Goal: Task Accomplishment & Management: Manage account settings

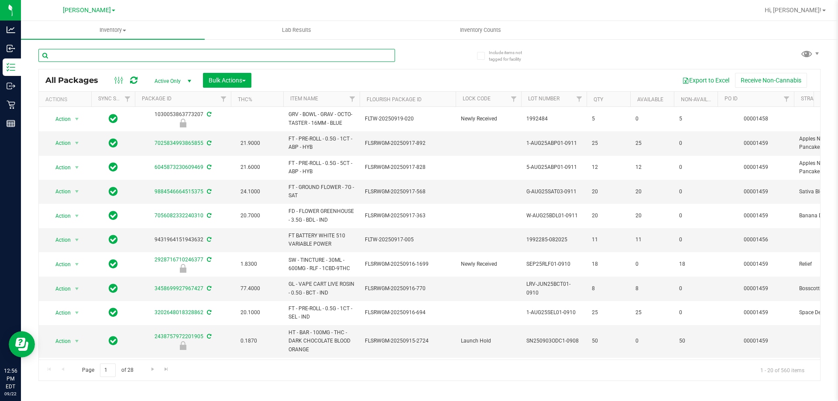
click at [129, 54] on input "text" at bounding box center [216, 55] width 357 height 13
type input "zkr"
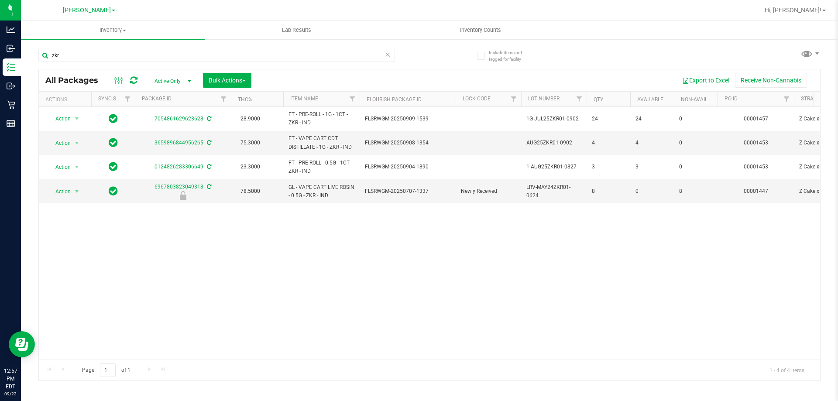
click at [416, 283] on div "Action Action Adjust qty Create package Edit attributes Global inventory Locate…" at bounding box center [430, 233] width 782 height 253
click at [405, 281] on div "Action Action Adjust qty Create package Edit attributes Global inventory Locate…" at bounding box center [430, 233] width 782 height 253
click at [404, 281] on div "Action Action Adjust qty Create package Edit attributes Global inventory Locate…" at bounding box center [430, 233] width 782 height 253
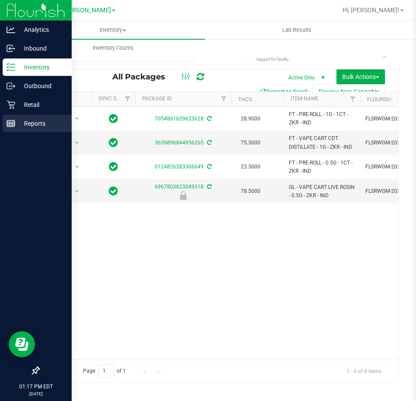
click at [31, 119] on p "Reports" at bounding box center [41, 123] width 52 height 10
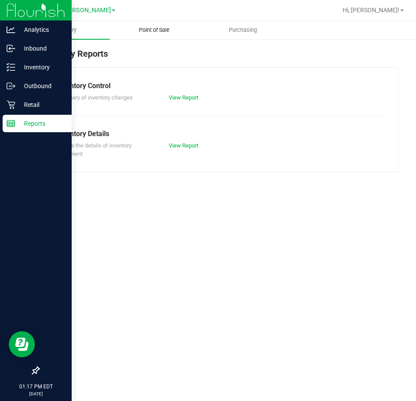
click at [173, 29] on span "Point of Sale" at bounding box center [154, 30] width 54 height 8
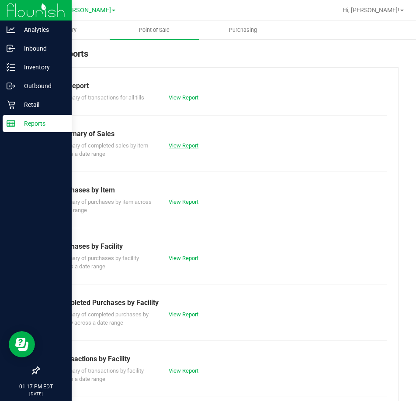
click at [183, 146] on link "View Report" at bounding box center [184, 145] width 30 height 7
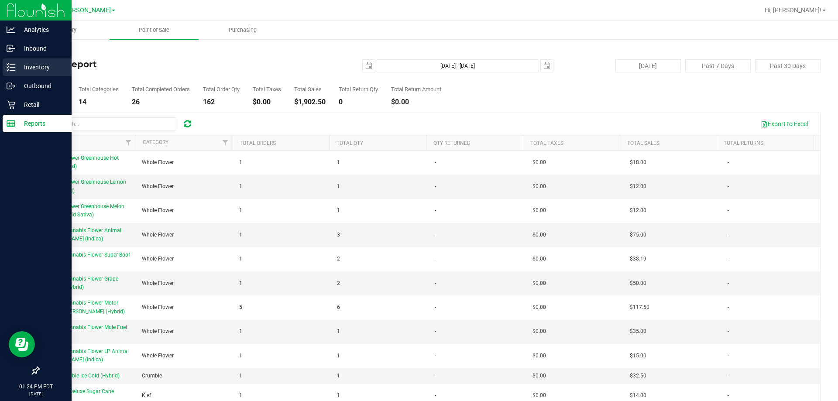
click at [14, 66] on icon at bounding box center [11, 67] width 9 height 9
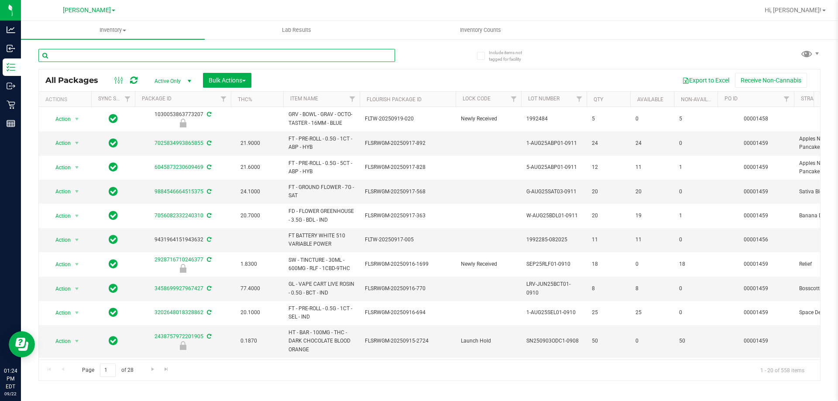
click at [162, 56] on input "text" at bounding box center [216, 55] width 357 height 13
type input "wmo"
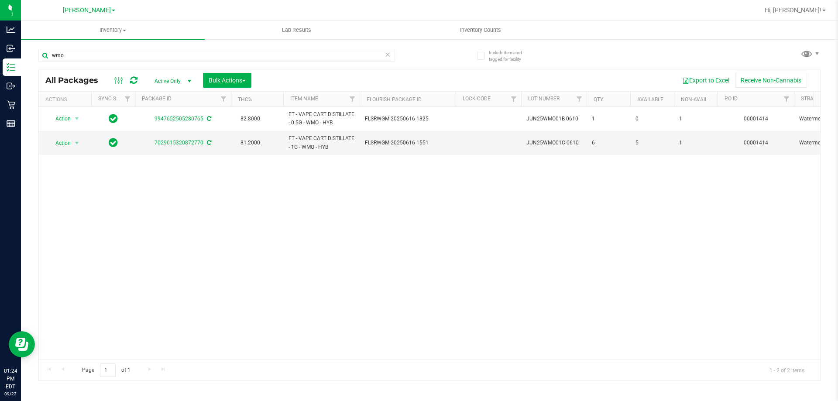
click at [439, 219] on div "Action Action Adjust qty Create package Edit attributes Global inventory Locate…" at bounding box center [430, 233] width 782 height 253
drag, startPoint x: 407, startPoint y: 216, endPoint x: 407, endPoint y: 211, distance: 4.9
click at [407, 214] on div "Action Action Adjust qty Create package Edit attributes Global inventory Locate…" at bounding box center [430, 233] width 782 height 253
drag, startPoint x: 72, startPoint y: 59, endPoint x: 42, endPoint y: 57, distance: 30.6
click at [42, 57] on input "wmo" at bounding box center [216, 55] width 357 height 13
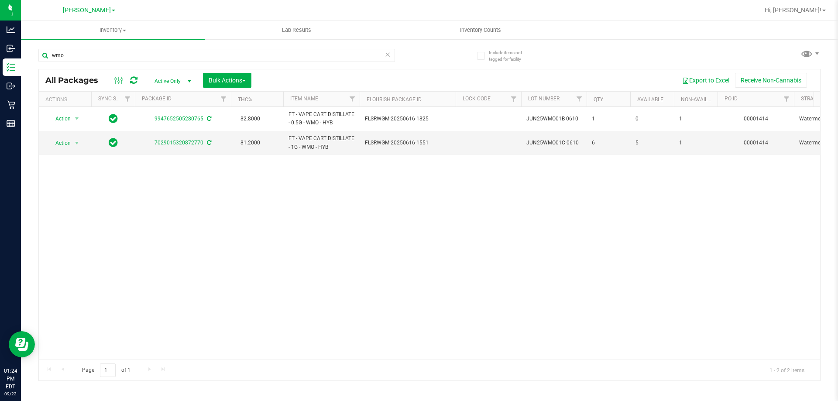
click at [339, 227] on div "Action Action Adjust qty Create package Edit attributes Global inventory Locate…" at bounding box center [430, 233] width 782 height 253
drag, startPoint x: 71, startPoint y: 50, endPoint x: 41, endPoint y: 50, distance: 29.3
click at [41, 50] on input "wmo" at bounding box center [216, 55] width 357 height 13
click at [241, 206] on div "Action Action Adjust qty Create package Edit attributes Global inventory Locate…" at bounding box center [430, 233] width 782 height 253
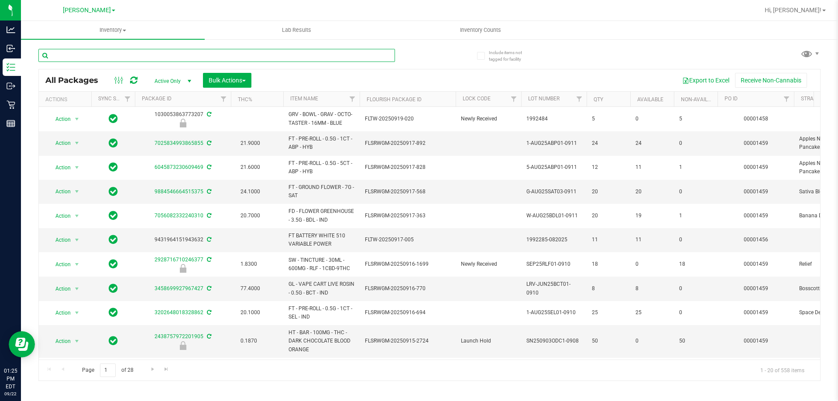
click at [133, 49] on input "text" at bounding box center [216, 55] width 357 height 13
click at [133, 55] on input "text" at bounding box center [216, 55] width 357 height 13
click at [118, 57] on input "text" at bounding box center [216, 55] width 357 height 13
click at [106, 55] on input "text" at bounding box center [216, 55] width 357 height 13
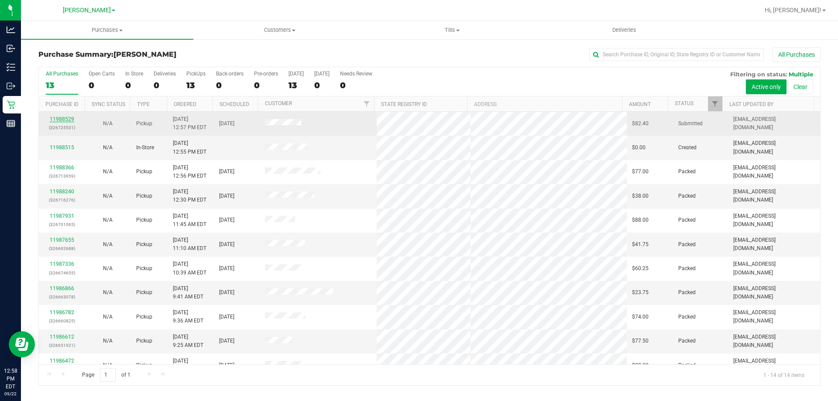
click at [58, 118] on link "11988529" at bounding box center [62, 119] width 24 height 6
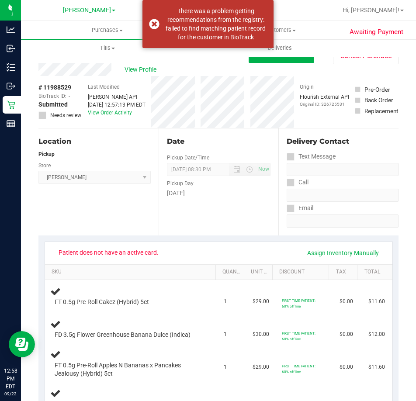
click at [134, 67] on span "View Profile" at bounding box center [141, 69] width 35 height 9
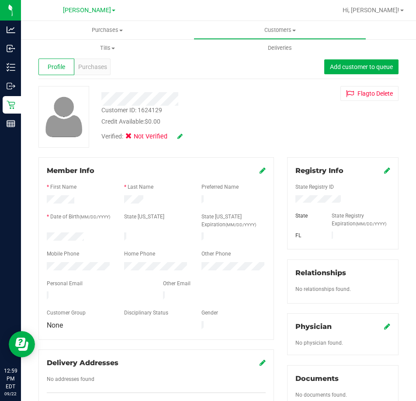
click at [41, 262] on div at bounding box center [78, 267] width 77 height 10
drag, startPoint x: 125, startPoint y: 291, endPoint x: 43, endPoint y: 291, distance: 81.7
click at [43, 291] on div at bounding box center [98, 296] width 116 height 10
click at [384, 169] on icon at bounding box center [387, 170] width 6 height 7
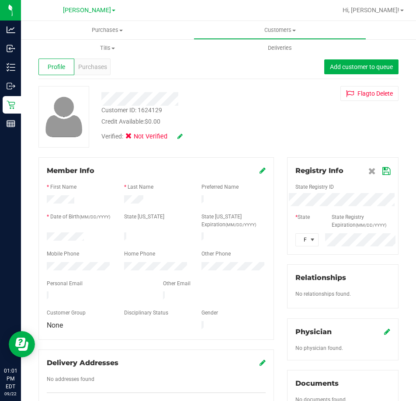
click at [272, 200] on div "Member Info * First Name * Last Name Preferred Name * Date of Birth (MM/DD/YYYY…" at bounding box center [218, 386] width 373 height 458
click at [382, 172] on icon at bounding box center [386, 171] width 8 height 7
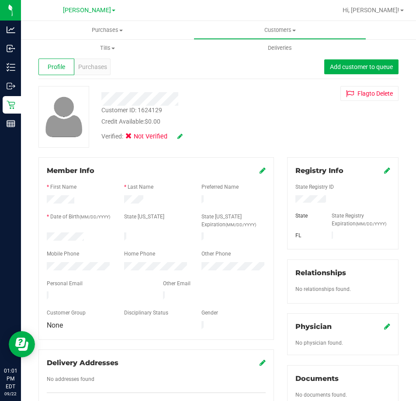
click at [179, 135] on icon at bounding box center [179, 136] width 5 height 6
click at [131, 138] on icon at bounding box center [131, 138] width 6 height 0
click at [0, 0] on input "Medical" at bounding box center [0, 0] width 0 height 0
click at [192, 136] on icon at bounding box center [191, 137] width 7 height 6
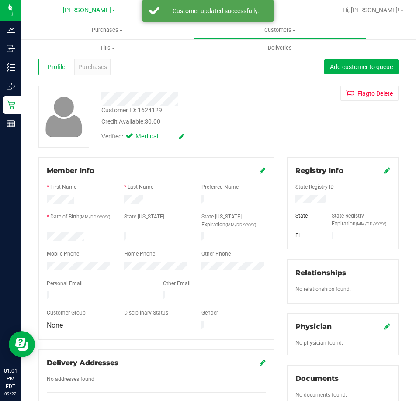
click at [273, 130] on div "Verified: Medical" at bounding box center [188, 135] width 186 height 19
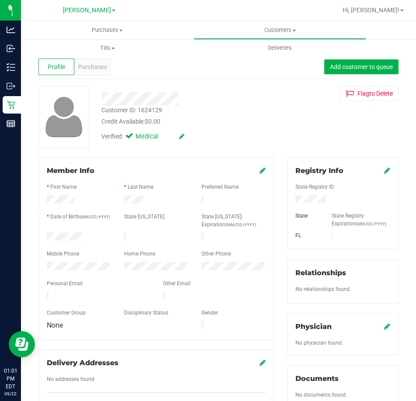
click at [225, 138] on div "Verified: Medical" at bounding box center [188, 135] width 186 height 19
click at [101, 62] on span "Purchases" at bounding box center [92, 66] width 29 height 9
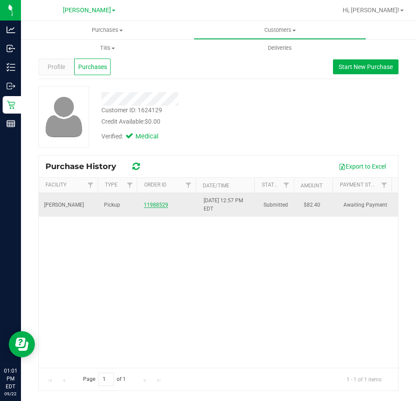
click at [153, 205] on link "11988529" at bounding box center [156, 205] width 24 height 6
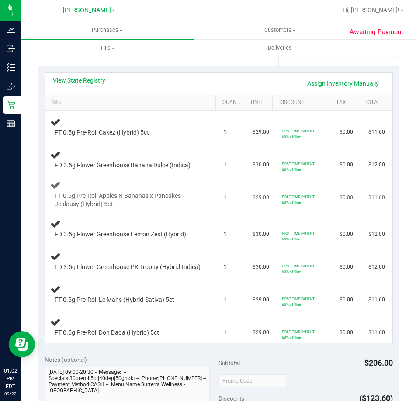
scroll to position [175, 0]
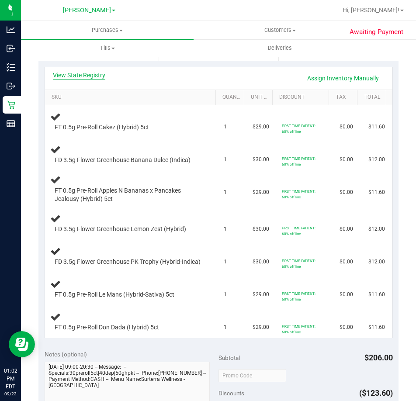
click at [77, 75] on link "View State Registry" at bounding box center [79, 75] width 52 height 9
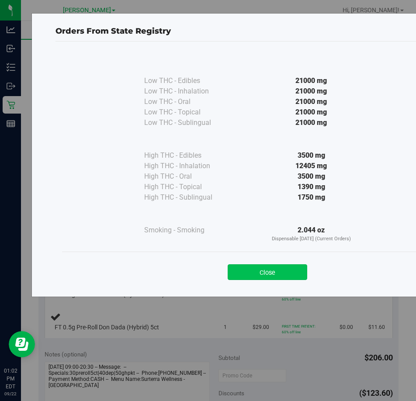
click at [275, 274] on button "Close" at bounding box center [266, 272] width 79 height 16
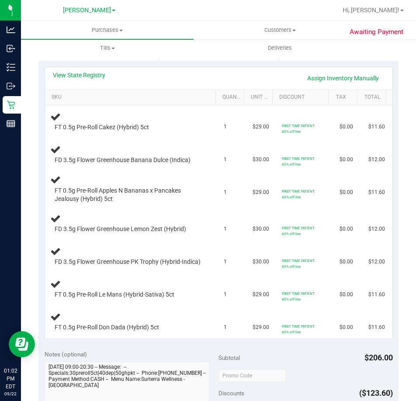
scroll to position [349, 0]
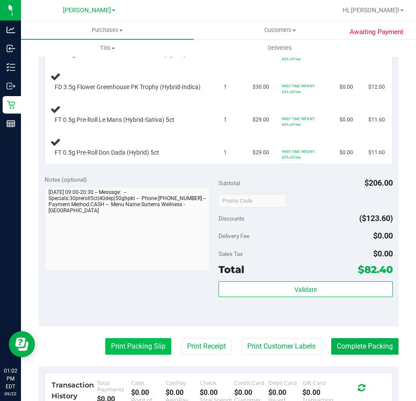
click at [144, 354] on button "Print Packing Slip" at bounding box center [138, 346] width 66 height 17
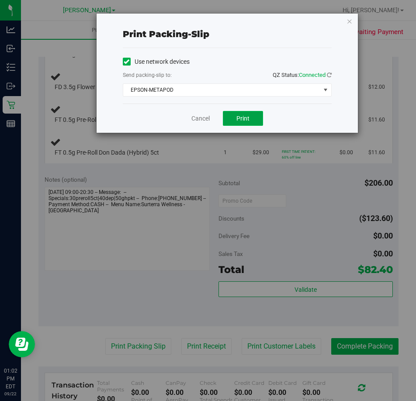
click at [252, 116] on button "Print" at bounding box center [243, 118] width 40 height 15
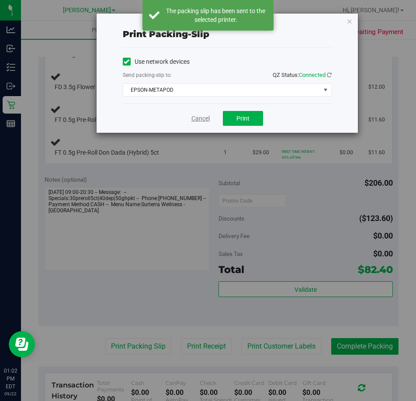
click at [197, 119] on link "Cancel" at bounding box center [200, 118] width 18 height 9
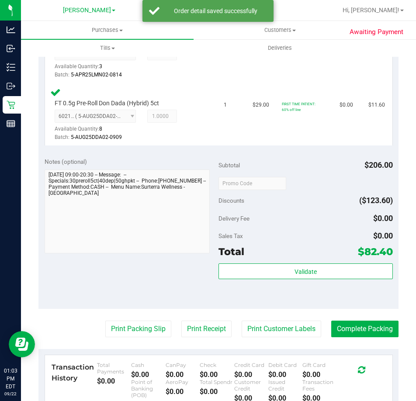
scroll to position [655, 0]
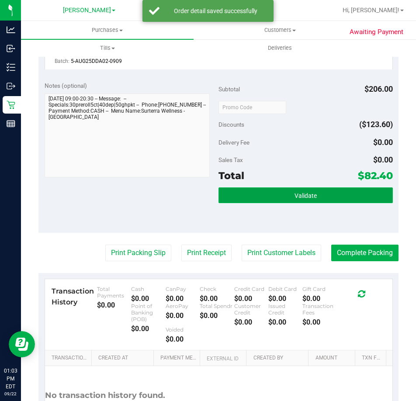
click at [283, 203] on button "Validate" at bounding box center [305, 195] width 174 height 16
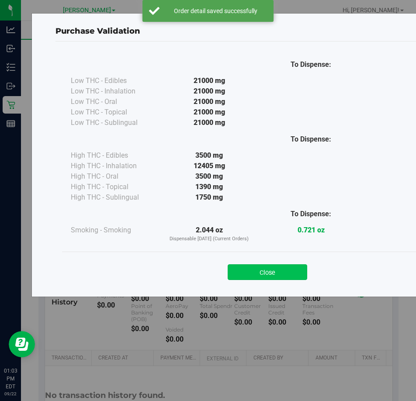
click at [255, 271] on button "Close" at bounding box center [266, 272] width 79 height 16
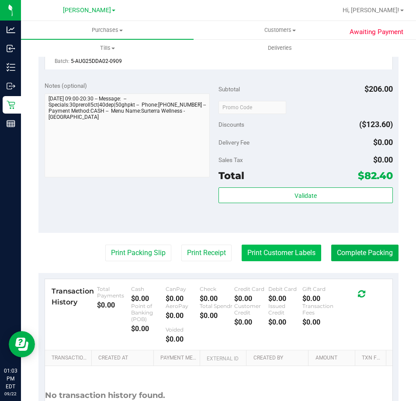
click at [290, 255] on button "Print Customer Labels" at bounding box center [280, 253] width 79 height 17
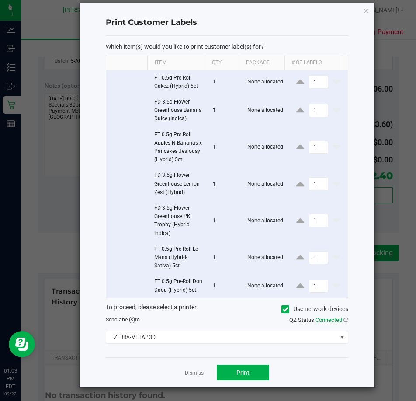
scroll to position [36, 0]
click at [241, 375] on span "Print" at bounding box center [242, 372] width 13 height 7
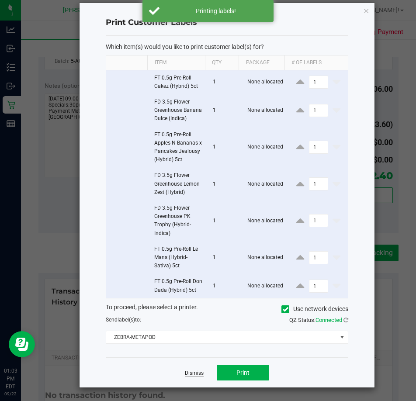
click at [196, 372] on link "Dismiss" at bounding box center [194, 372] width 19 height 7
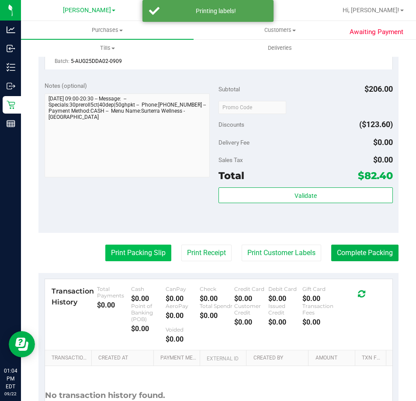
click at [147, 258] on button "Print Packing Slip" at bounding box center [138, 253] width 66 height 17
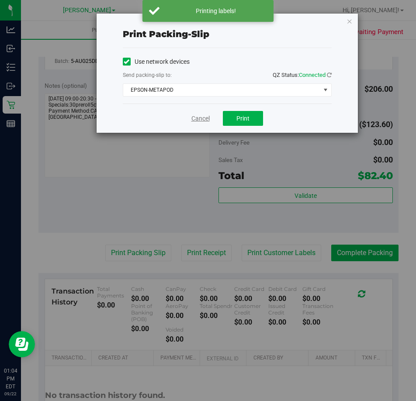
click at [206, 121] on link "Cancel" at bounding box center [200, 118] width 18 height 9
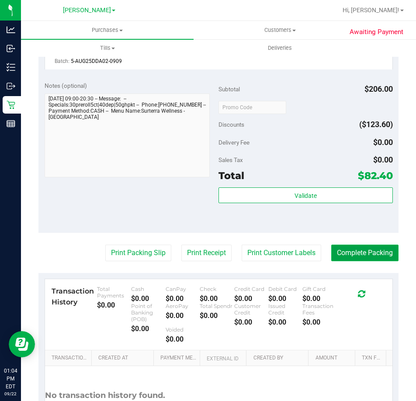
click at [355, 255] on button "Complete Packing" at bounding box center [364, 253] width 67 height 17
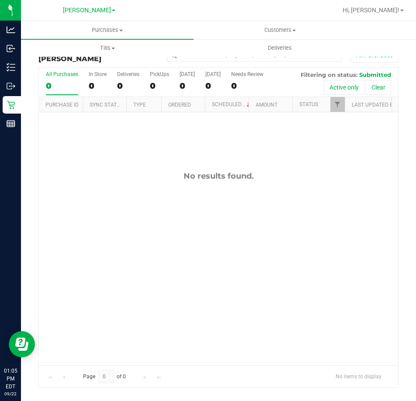
click at [140, 324] on div "No results found." at bounding box center [218, 267] width 359 height 311
click at [156, 200] on div "No results found." at bounding box center [218, 267] width 359 height 311
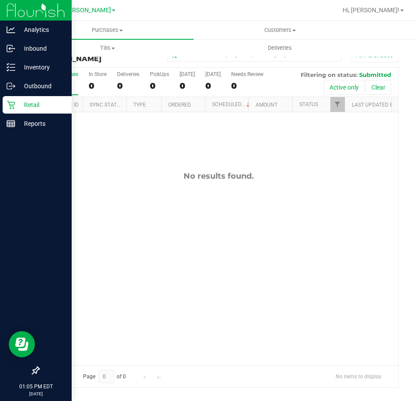
click at [13, 104] on icon at bounding box center [11, 104] width 9 height 9
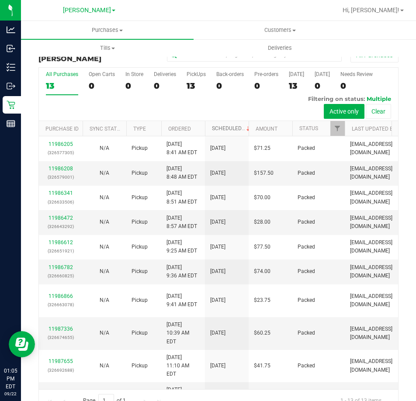
click at [217, 127] on link "Scheduled" at bounding box center [232, 128] width 40 height 6
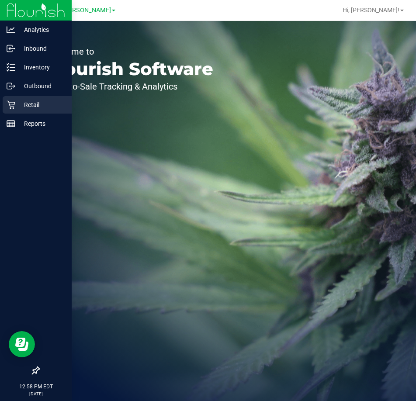
click at [17, 105] on p "Retail" at bounding box center [41, 105] width 52 height 10
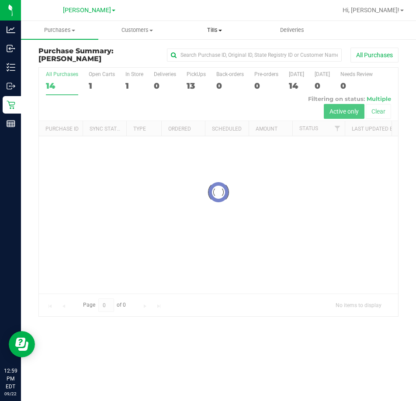
click at [211, 24] on uib-tab-heading "Tills Manage tills Reconcile e-payments" at bounding box center [214, 29] width 76 height 17
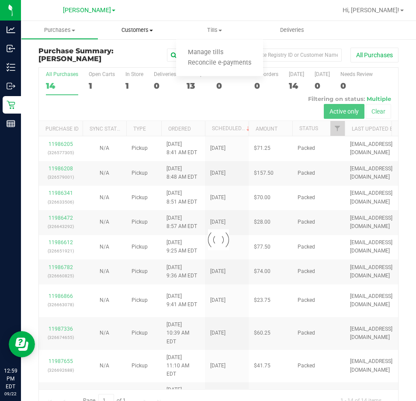
click at [122, 29] on span "Customers" at bounding box center [137, 30] width 76 height 8
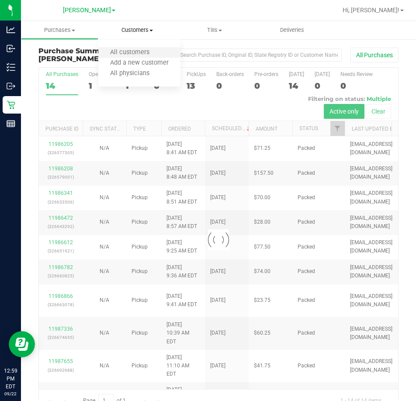
click at [143, 57] on li "All customers" at bounding box center [139, 53] width 82 height 10
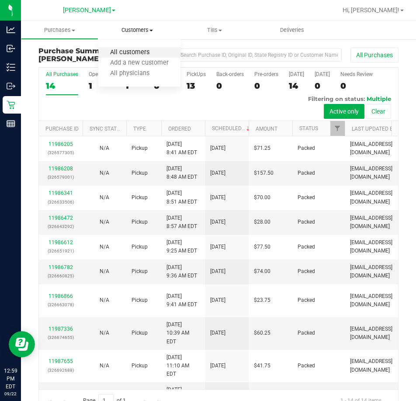
click at [134, 52] on span "All customers" at bounding box center [129, 52] width 63 height 7
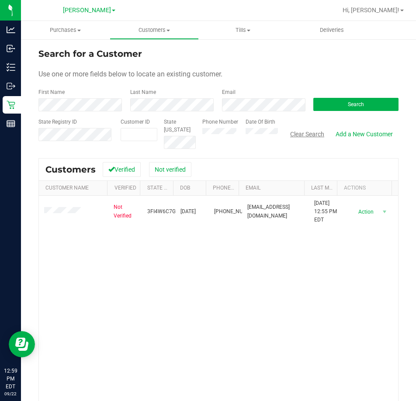
click at [307, 132] on button "Clear Search" at bounding box center [306, 134] width 45 height 15
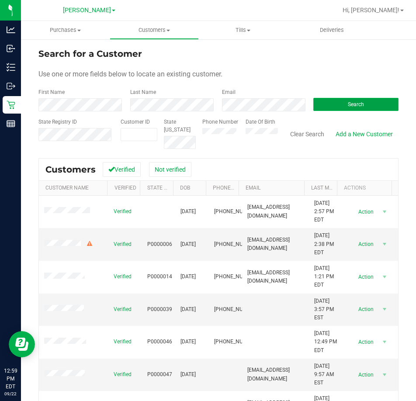
click at [328, 108] on button "Search" at bounding box center [355, 104] width 85 height 13
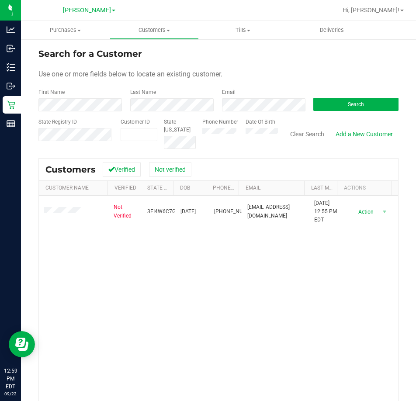
click at [301, 136] on button "Clear Search" at bounding box center [306, 134] width 45 height 15
drag, startPoint x: 162, startPoint y: 301, endPoint x: 161, endPoint y: 286, distance: 14.4
click at [162, 296] on div "Not Verified 3FI4W6C7GW2O 11/28/1987 (478) 733-5283 sasaylor24@yahoo.com 9/22/2…" at bounding box center [218, 322] width 359 height 252
click at [165, 260] on div "Not Verified 3FI4W6C7GW2O 11/28/1987 (478) 733-5283 sasaylor24@yahoo.com 9/22/2…" at bounding box center [218, 322] width 359 height 252
